Goal: Transaction & Acquisition: Subscribe to service/newsletter

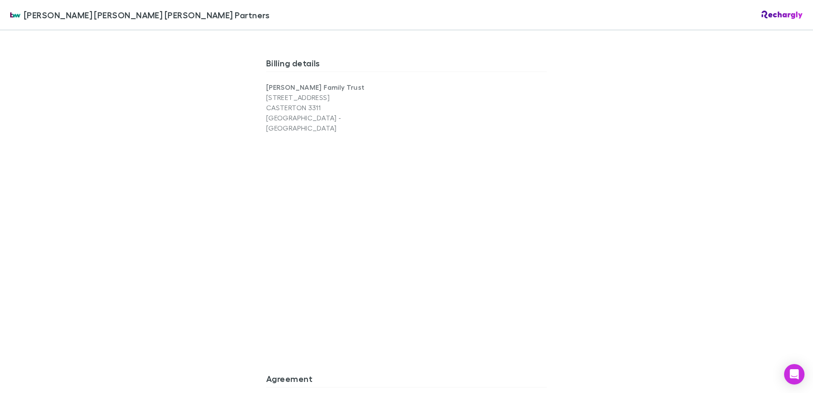
scroll to position [553, 0]
drag, startPoint x: 224, startPoint y: 216, endPoint x: 219, endPoint y: 219, distance: 5.7
click at [224, 217] on div "Brewster Walsh Waters Partners Brewster Walsh Waters Partners Software subscrip…" at bounding box center [406, 196] width 813 height 393
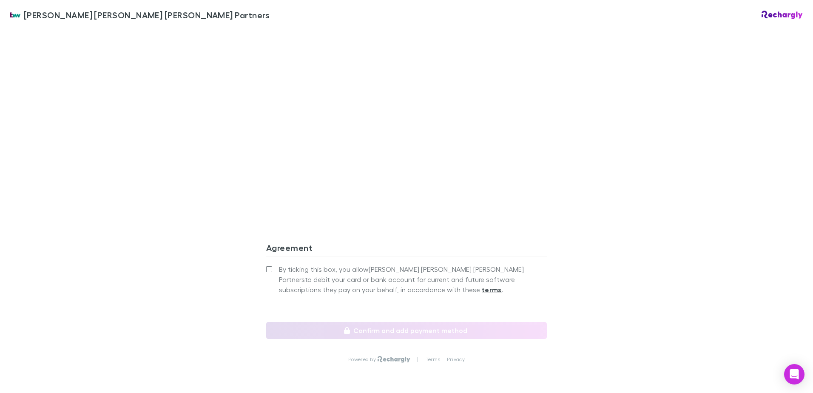
click at [273, 263] on div "By ticking this box, you allow Brewster Walsh Waters Partners to debit your car…" at bounding box center [406, 292] width 281 height 59
click at [270, 264] on label "By ticking this box, you allow Brewster Walsh Waters Partners to debit your car…" at bounding box center [406, 279] width 281 height 31
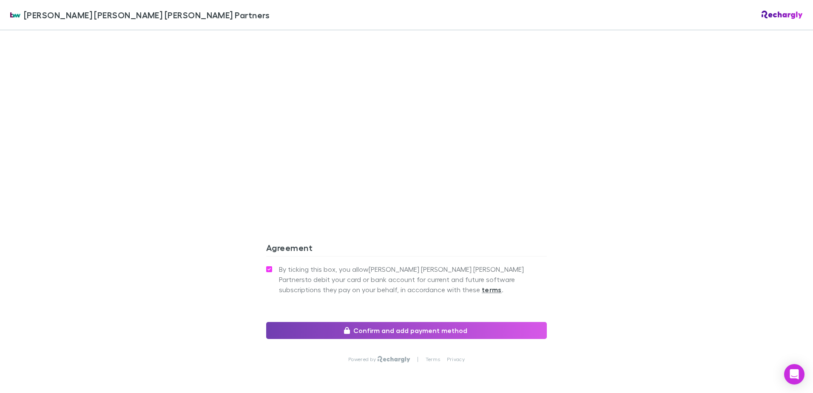
click at [423, 322] on button "Confirm and add payment method" at bounding box center [406, 330] width 281 height 17
